Goal: Find specific page/section: Find specific page/section

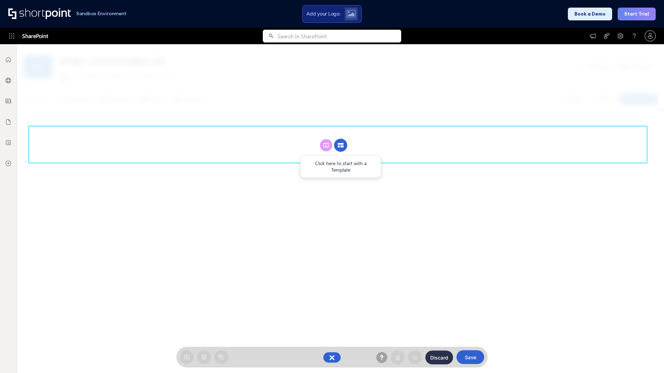
click at [340, 145] on circle at bounding box center [340, 145] width 13 height 13
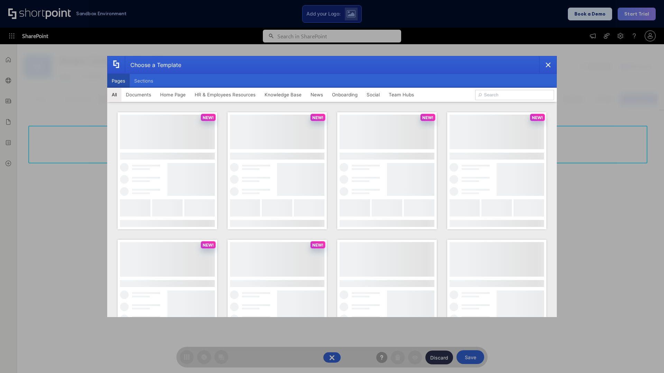
click at [118, 81] on button "Pages" at bounding box center [118, 81] width 22 height 14
type input "HR 10"
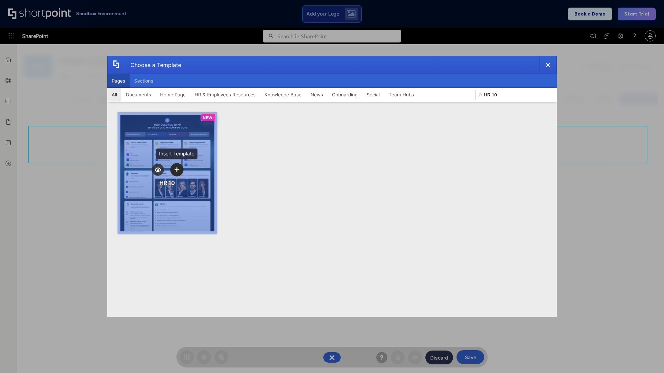
click at [177, 170] on icon "template selector" at bounding box center [176, 169] width 5 height 5
